Goal: Information Seeking & Learning: Learn about a topic

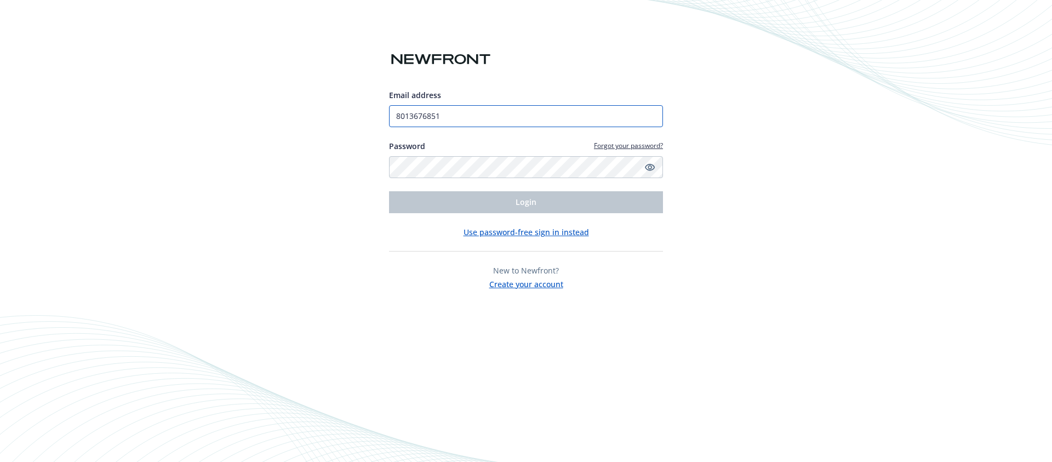
click at [451, 115] on input "8013676851" at bounding box center [526, 116] width 274 height 22
type input "[EMAIL_ADDRESS][DOMAIN_NAME]"
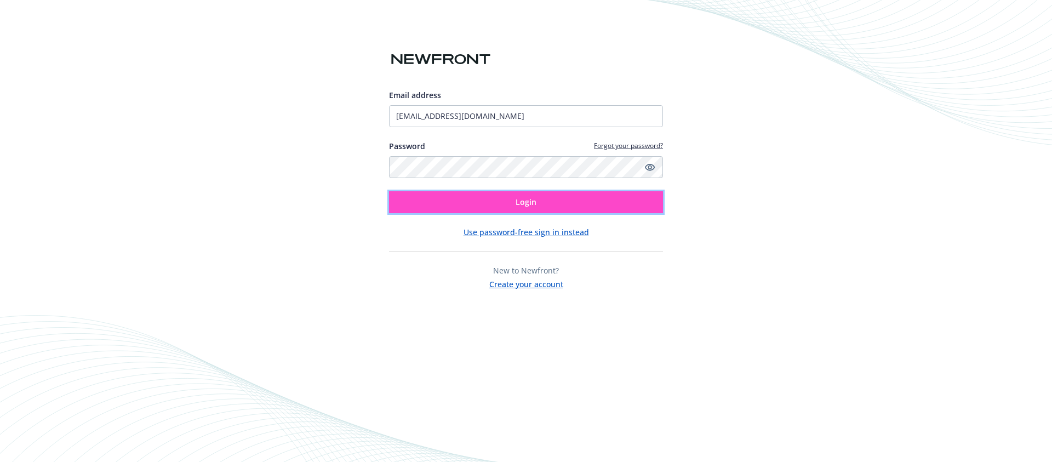
click at [511, 201] on button "Login" at bounding box center [526, 202] width 274 height 22
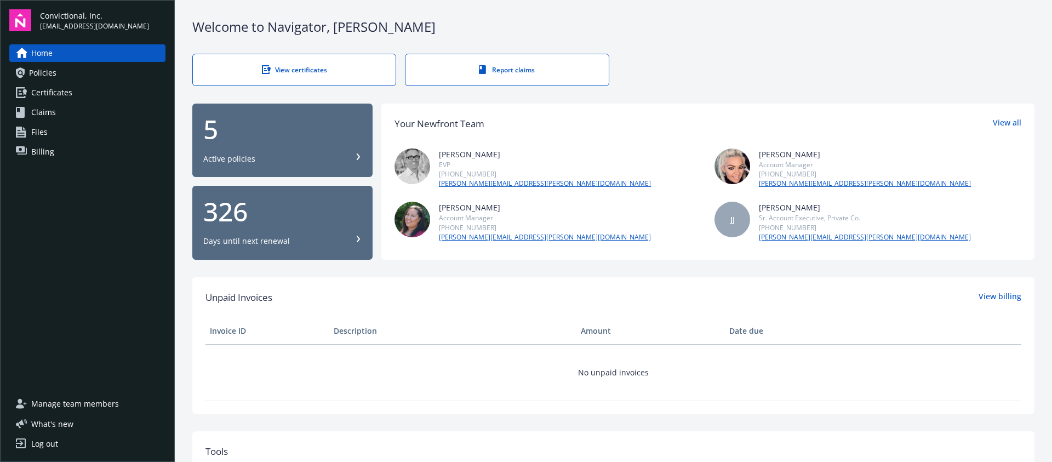
click at [355, 158] on icon at bounding box center [358, 156] width 7 height 7
